Goal: Find specific page/section: Find specific page/section

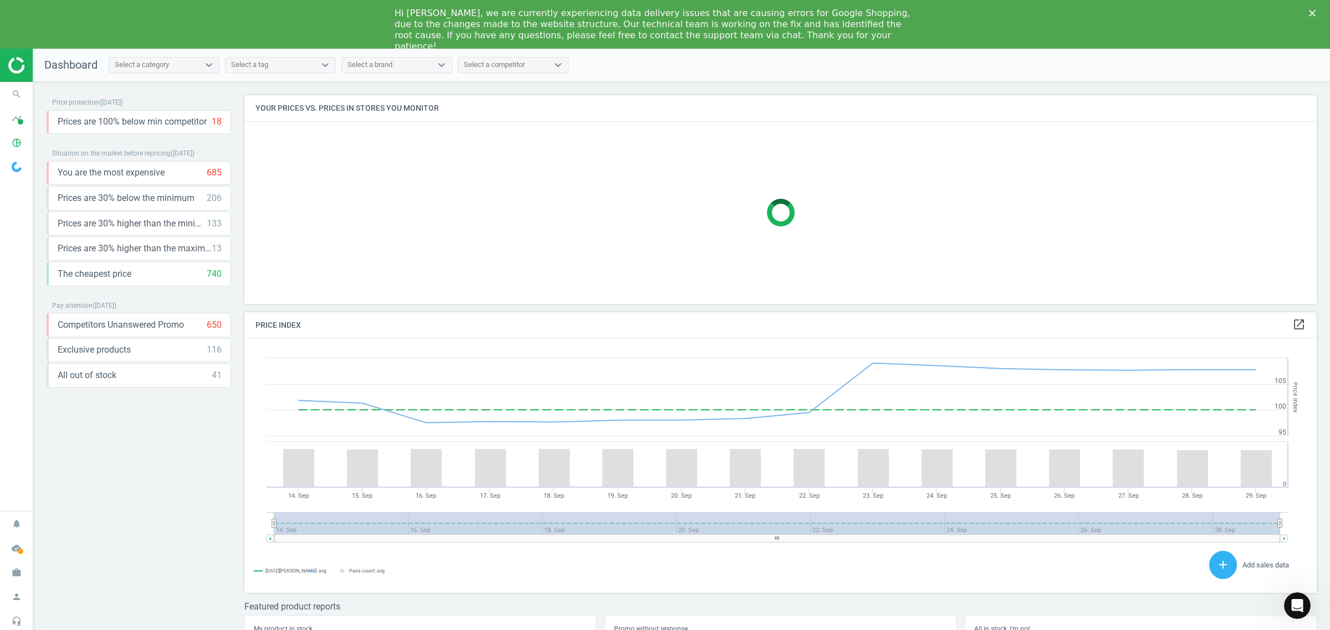
scroll to position [276, 1093]
click at [1310, 12] on polygon "Close" at bounding box center [1312, 13] width 7 height 7
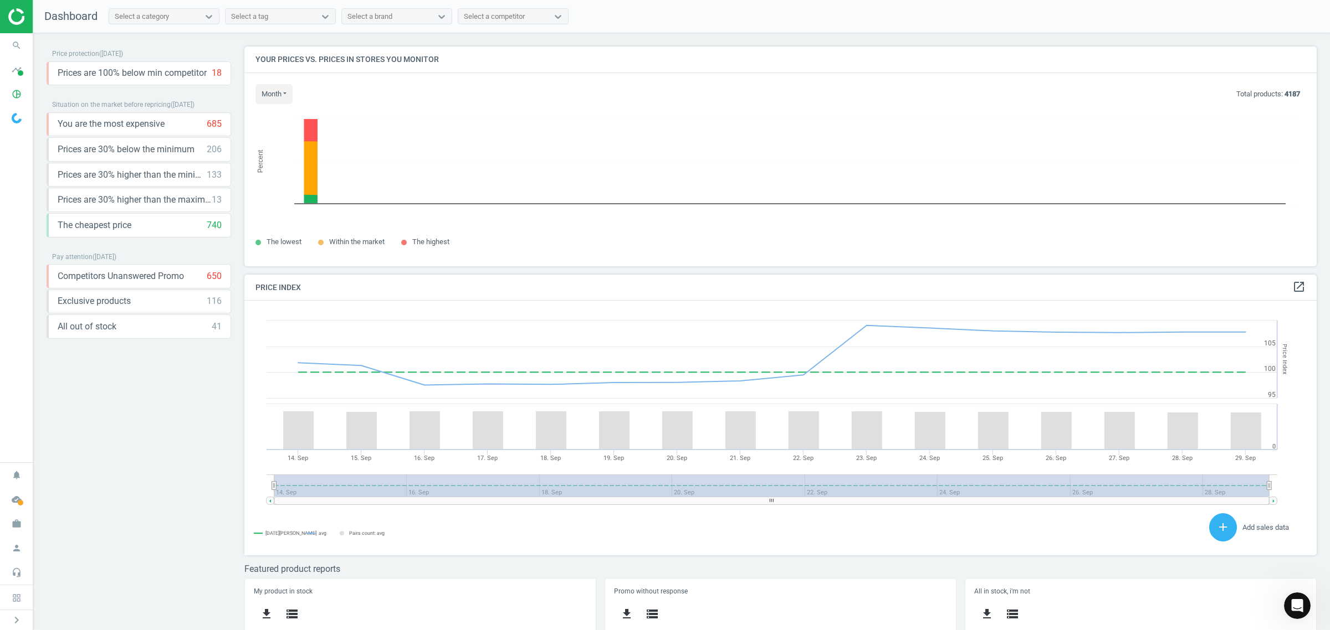
scroll to position [276, 1083]
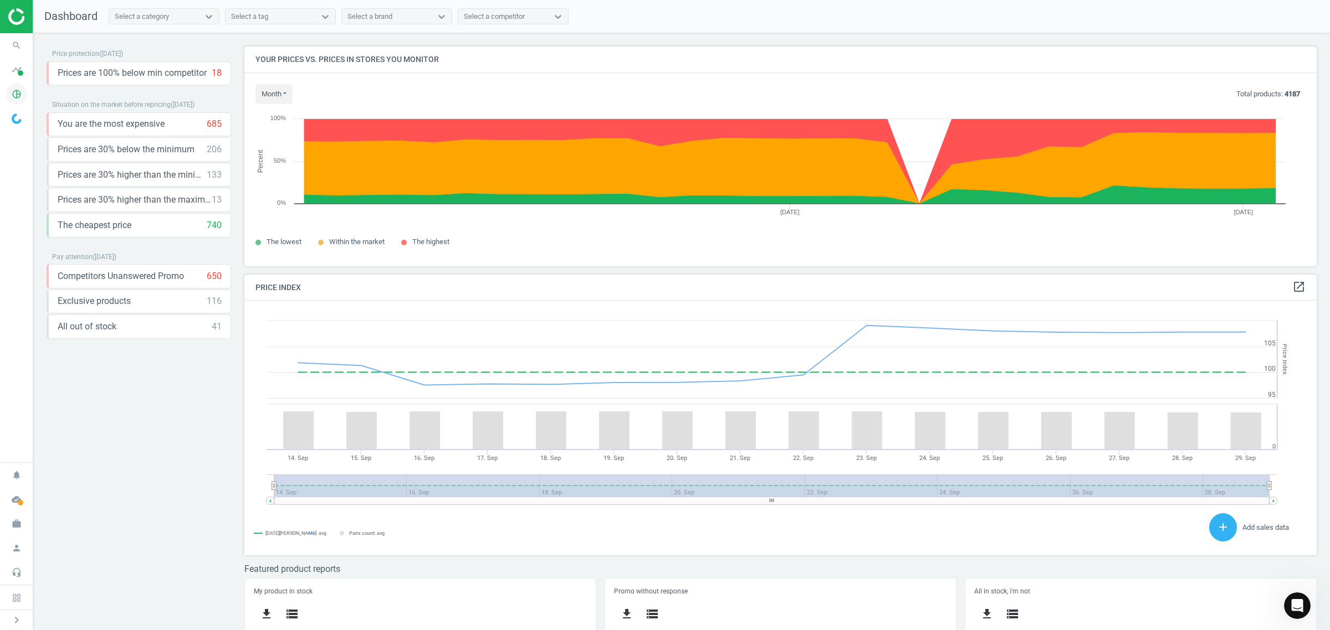
click at [17, 95] on icon "pie_chart_outlined" at bounding box center [16, 94] width 21 height 21
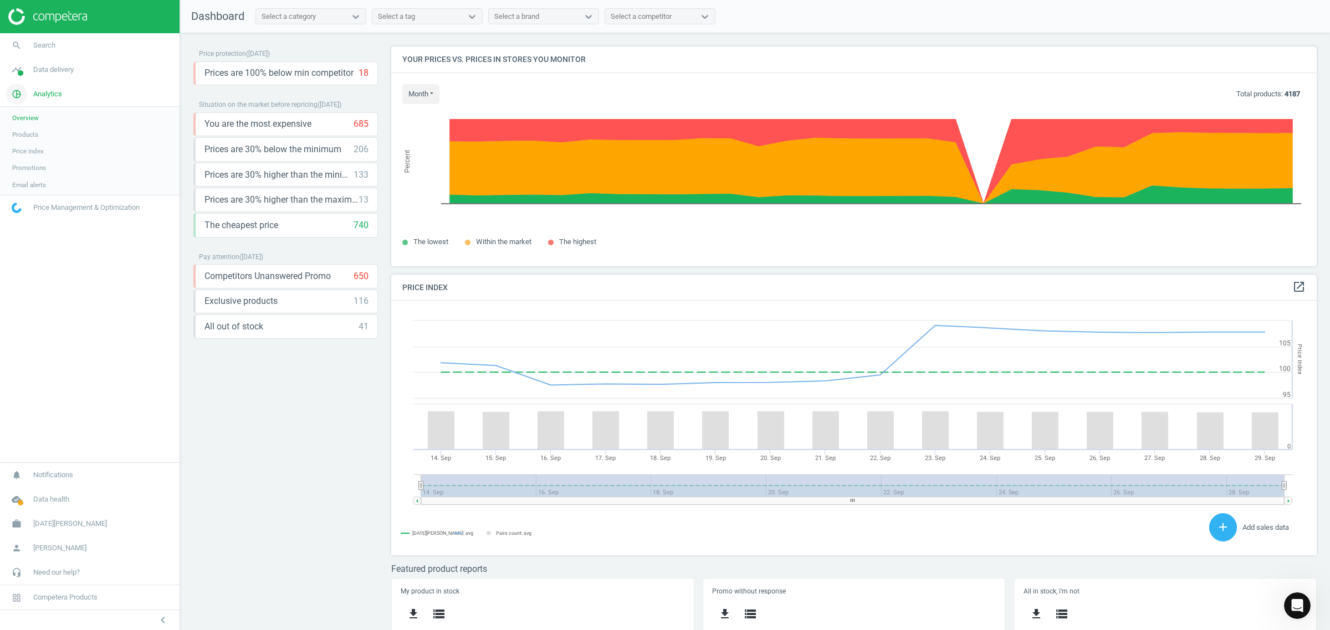
scroll to position [6, 6]
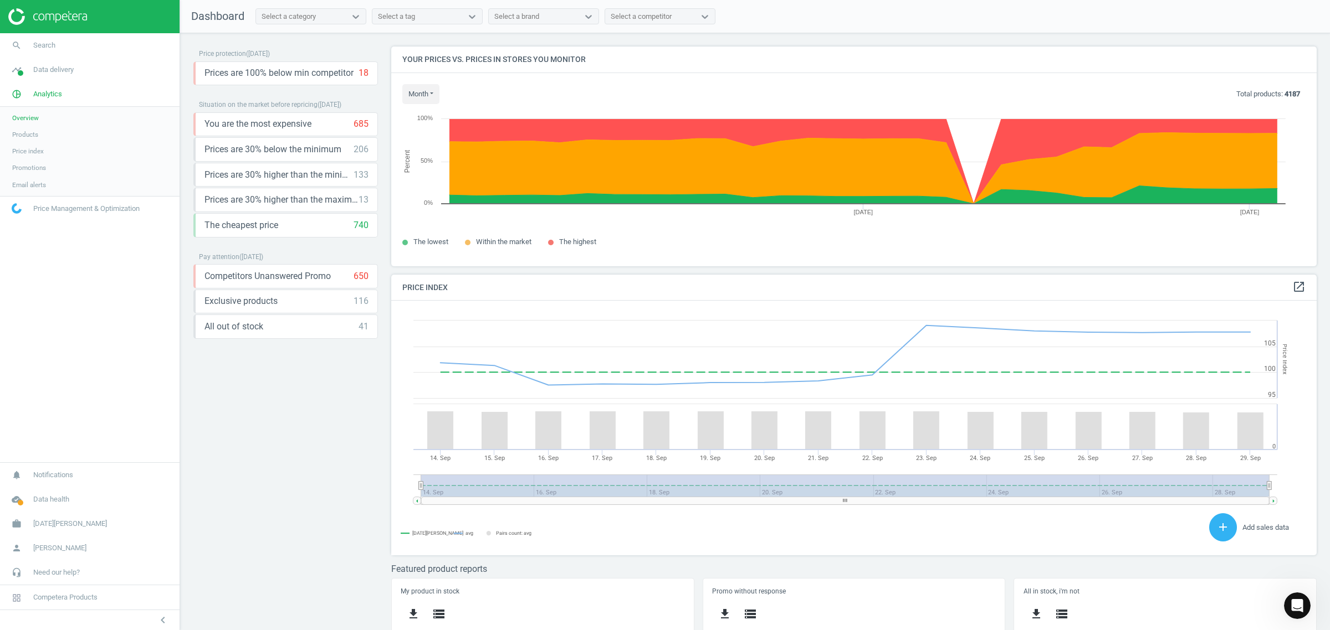
click at [37, 131] on link "Products" at bounding box center [89, 134] width 179 height 17
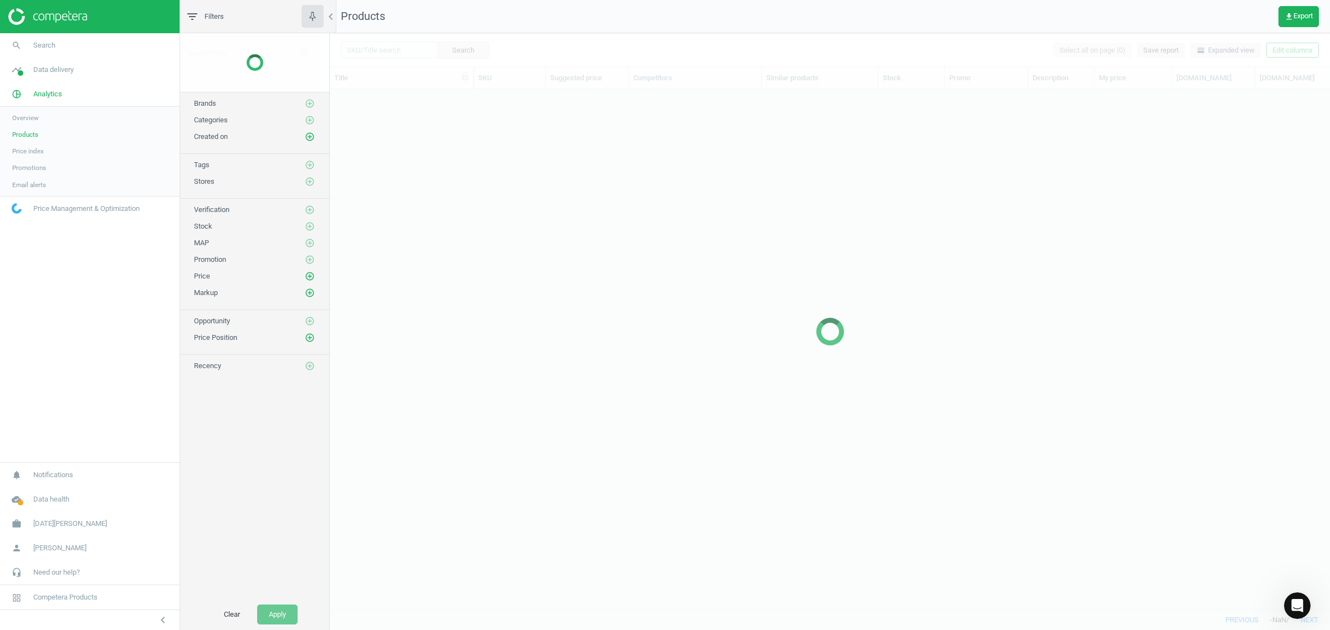
scroll to position [499, 989]
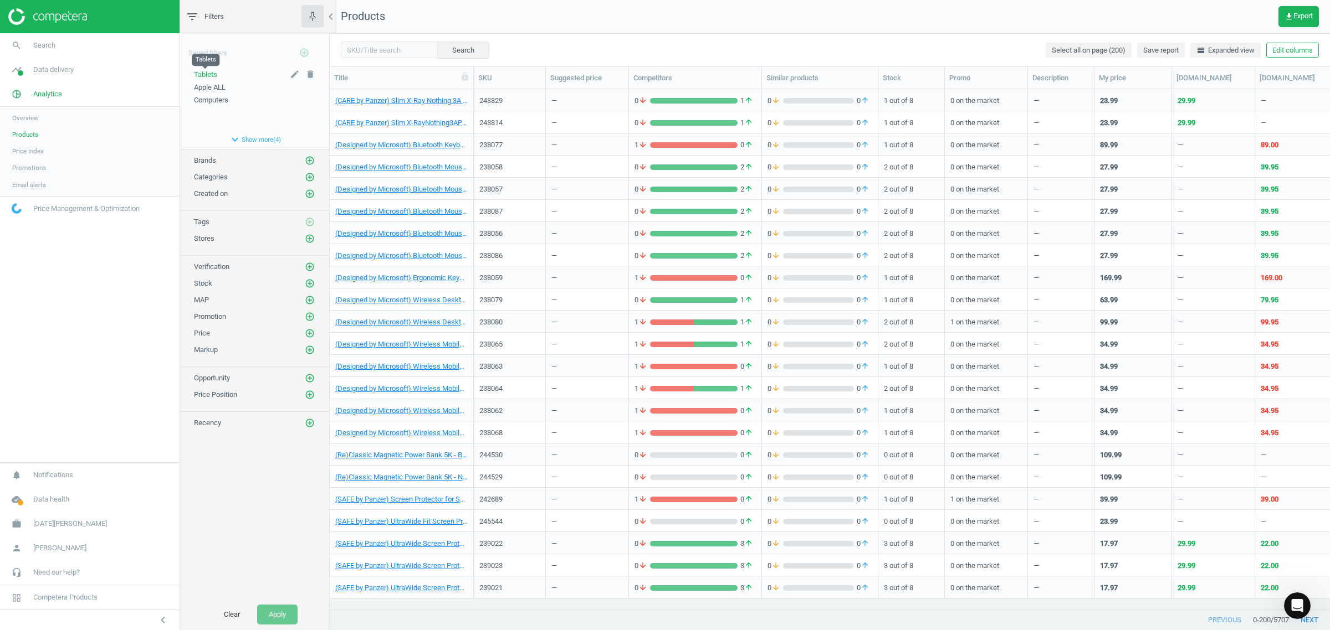
click at [211, 73] on span "Tablets" at bounding box center [205, 74] width 23 height 8
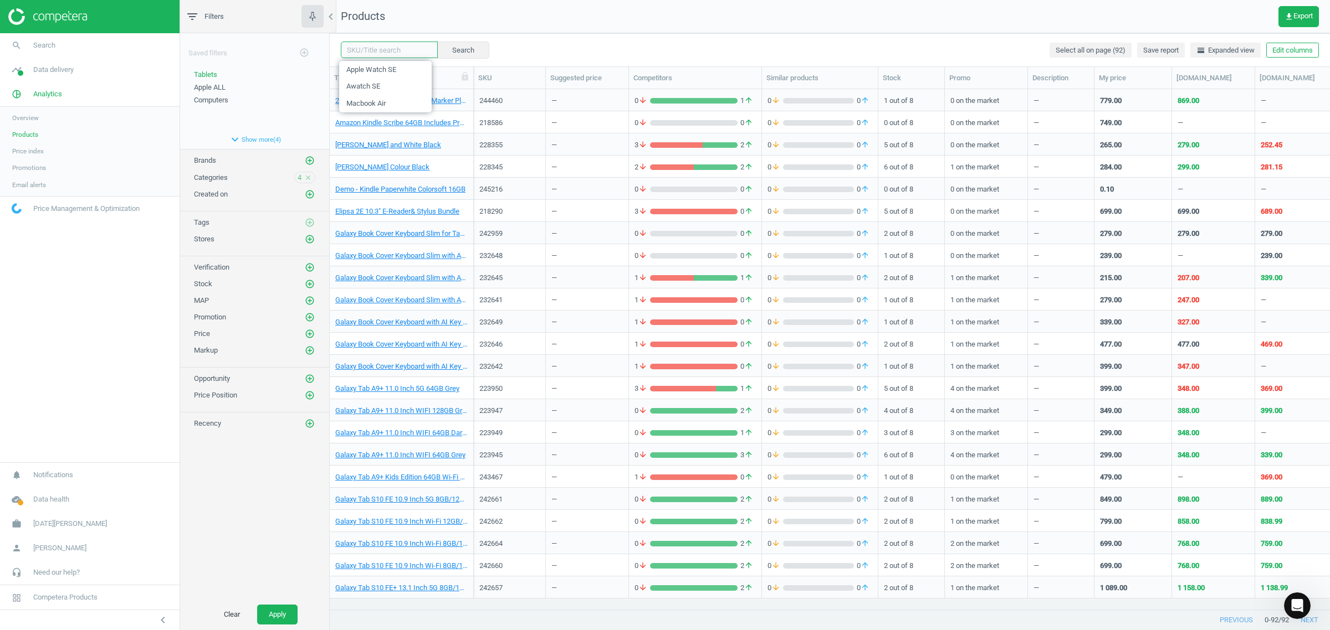
click at [379, 46] on input "text" at bounding box center [389, 50] width 97 height 17
type input "tab a9"
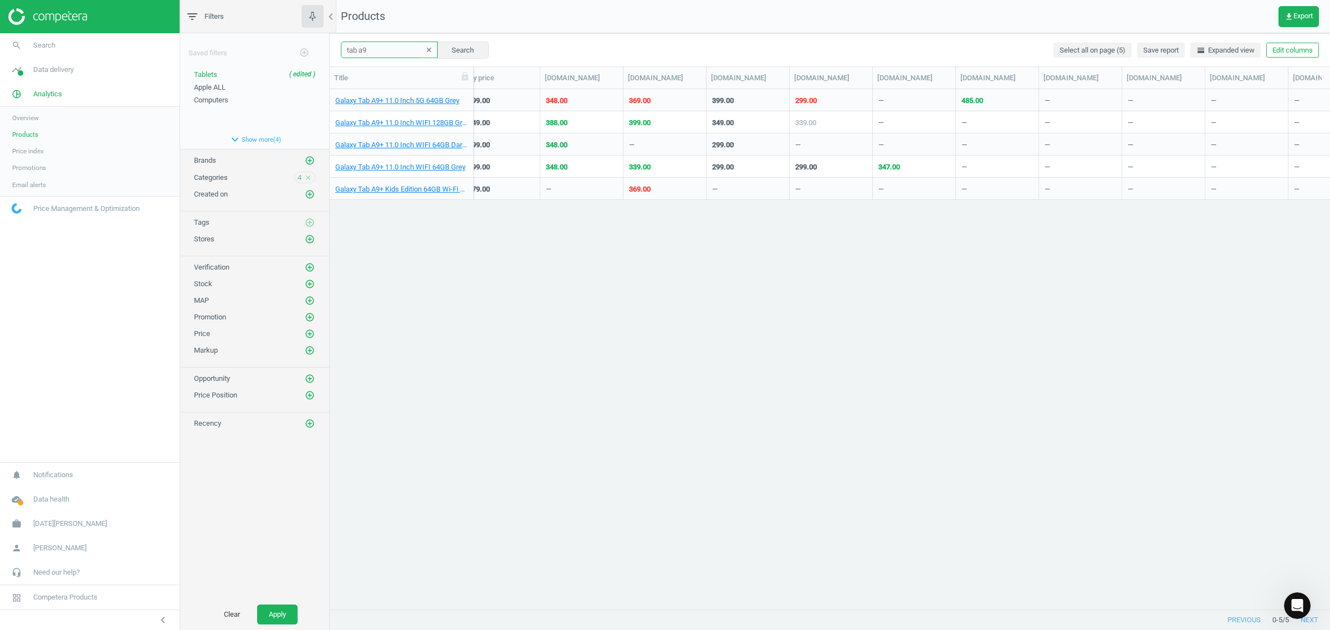
scroll to position [0, 618]
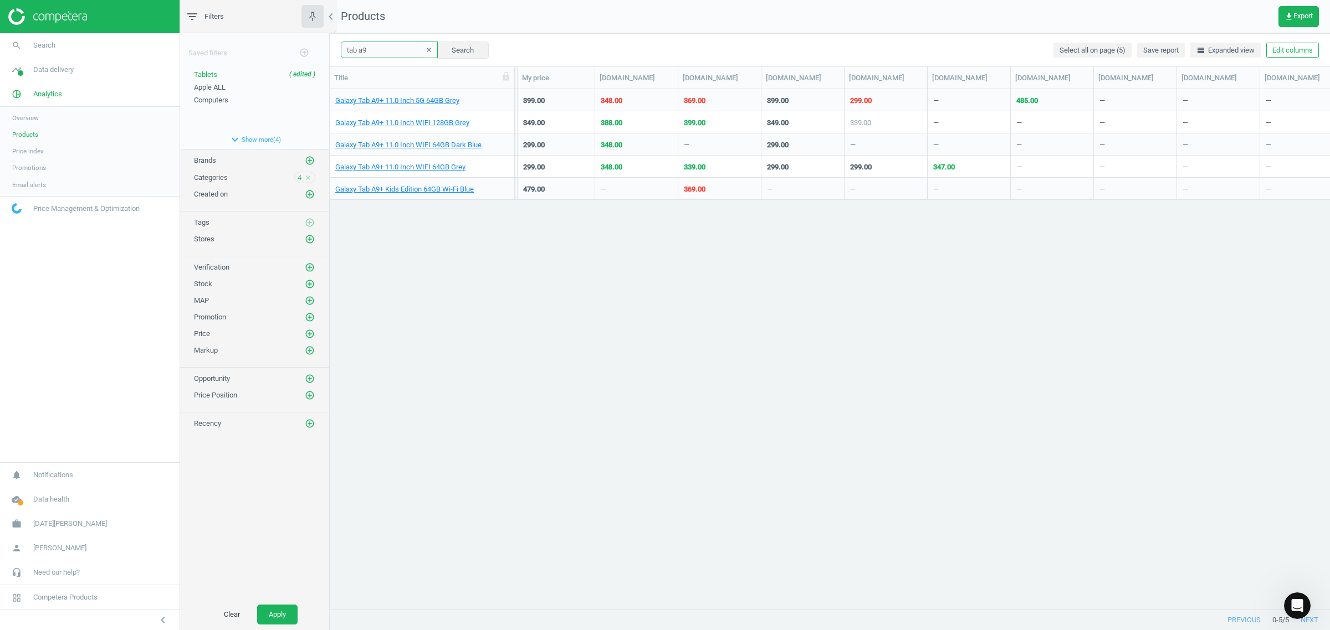
drag, startPoint x: 472, startPoint y: 81, endPoint x: 513, endPoint y: 82, distance: 41.0
click at [513, 82] on div at bounding box center [514, 78] width 11 height 22
